Goal: Information Seeking & Learning: Find contact information

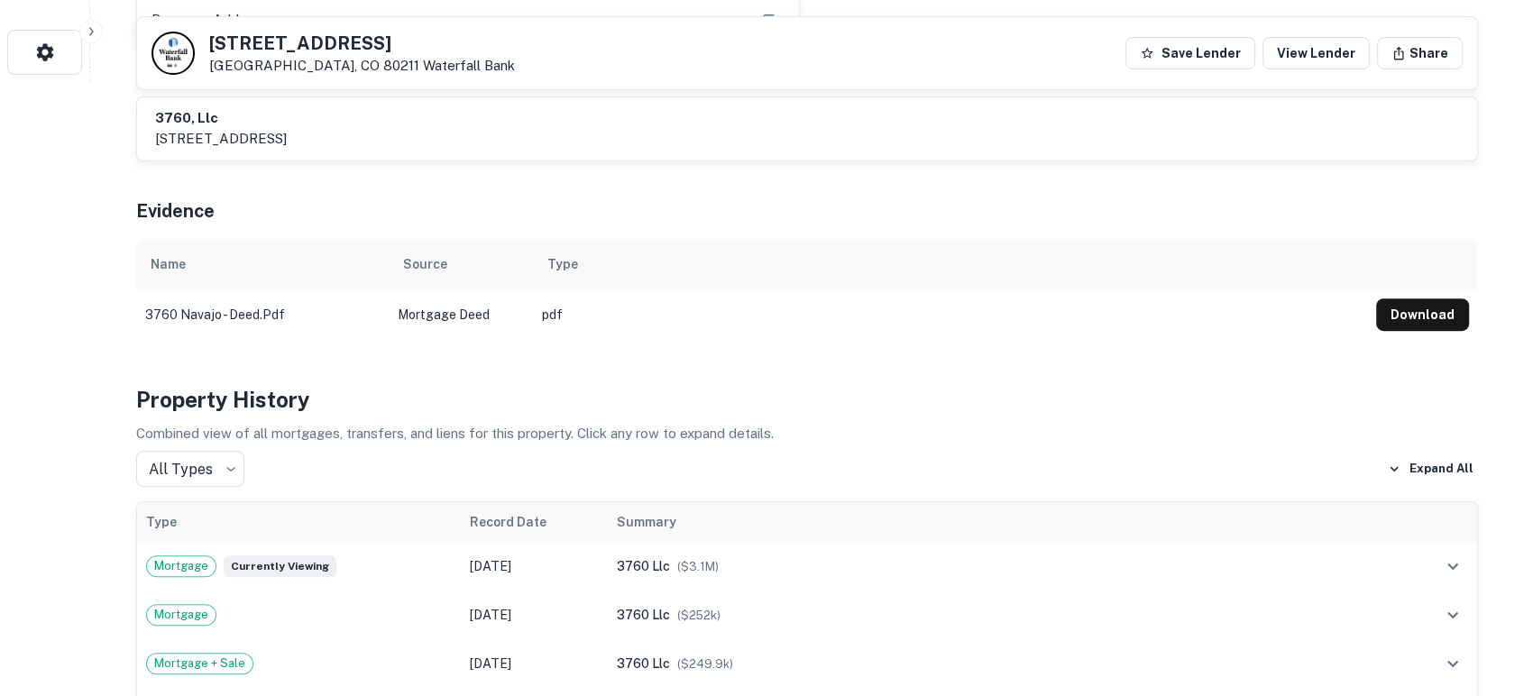
scroll to position [534, 0]
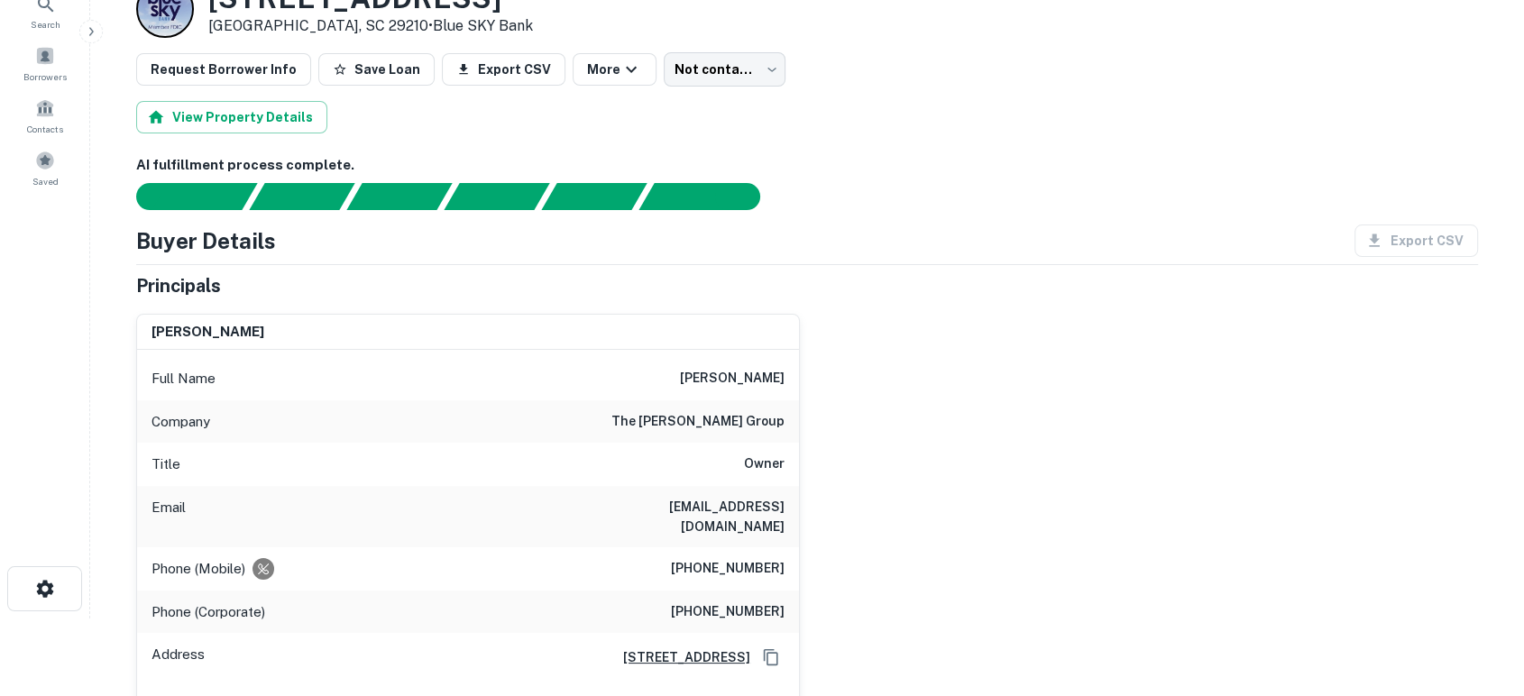
scroll to position [133, 0]
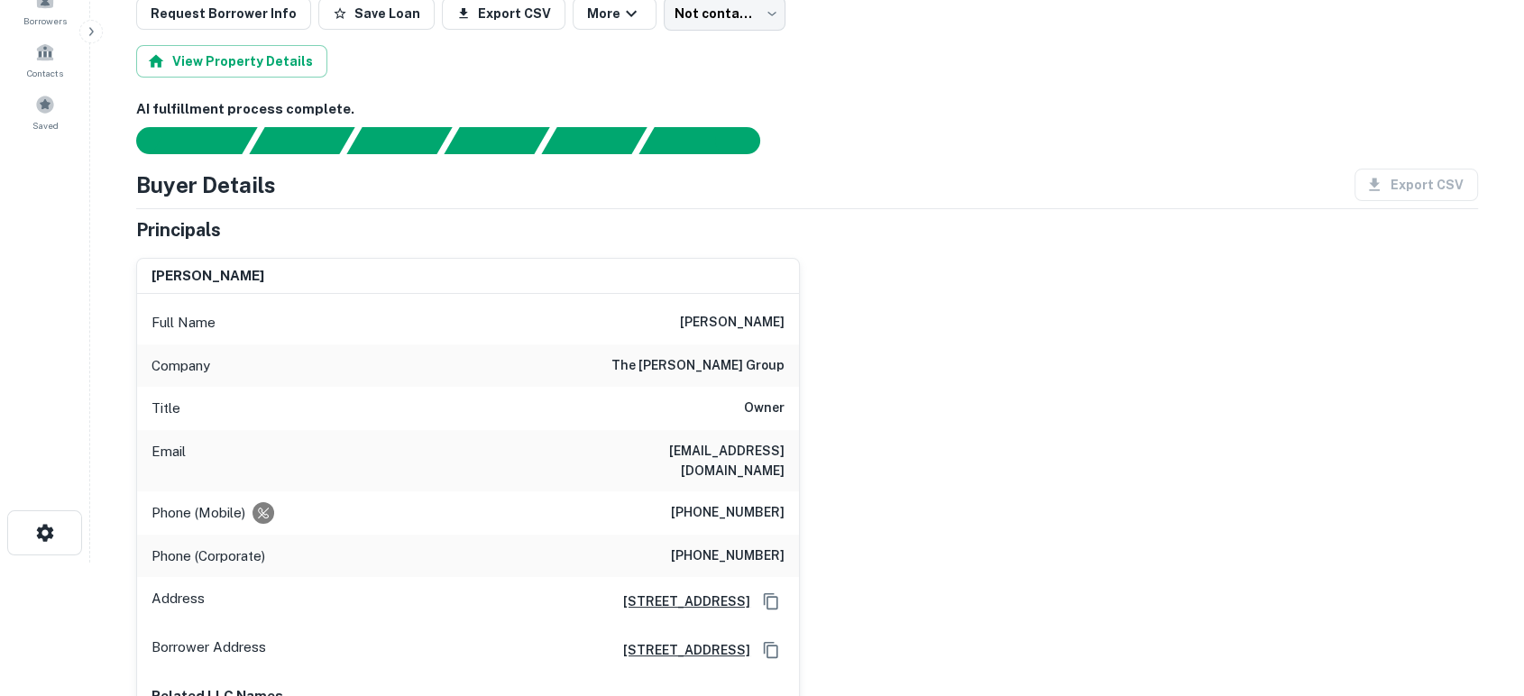
drag, startPoint x: 1003, startPoint y: 510, endPoint x: 835, endPoint y: 482, distance: 170.1
click at [1003, 510] on div "[PERSON_NAME] Full Name [PERSON_NAME] Company the [PERSON_NAME] group Title Own…" at bounding box center [800, 496] width 1356 height 504
drag, startPoint x: 569, startPoint y: 447, endPoint x: 785, endPoint y: 456, distance: 215.7
click at [785, 456] on div "Email [EMAIL_ADDRESS][DOMAIN_NAME]" at bounding box center [468, 460] width 662 height 61
copy h6 "[EMAIL_ADDRESS][DOMAIN_NAME]"
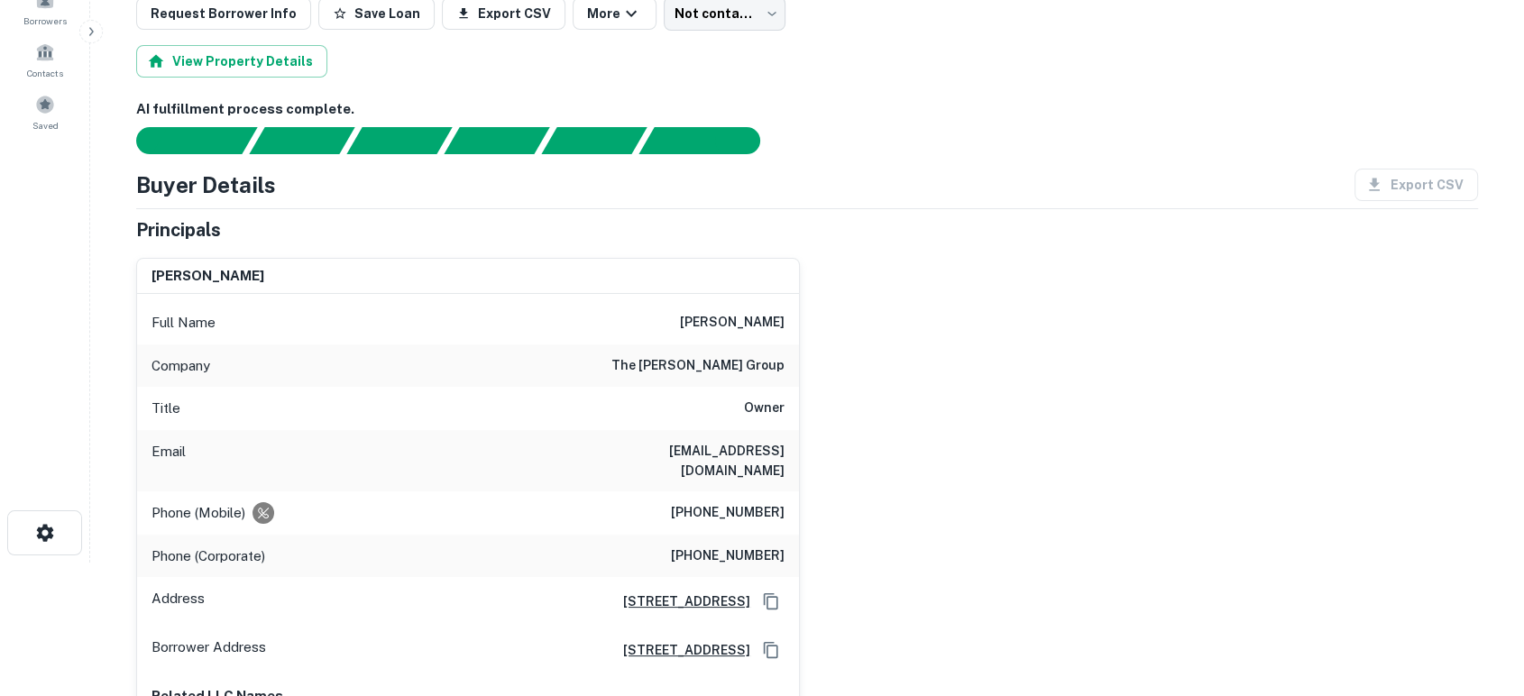
click at [855, 494] on div "[PERSON_NAME] Full Name [PERSON_NAME] Company the [PERSON_NAME] group Title Own…" at bounding box center [800, 496] width 1356 height 504
drag, startPoint x: 668, startPoint y: 493, endPoint x: 800, endPoint y: 488, distance: 131.8
click at [800, 488] on div "[PERSON_NAME] Full Name [PERSON_NAME] Company the [PERSON_NAME] group Title Own…" at bounding box center [800, 496] width 1356 height 504
copy h6 "[PHONE_NUMBER]"
